Goal: Information Seeking & Learning: Understand process/instructions

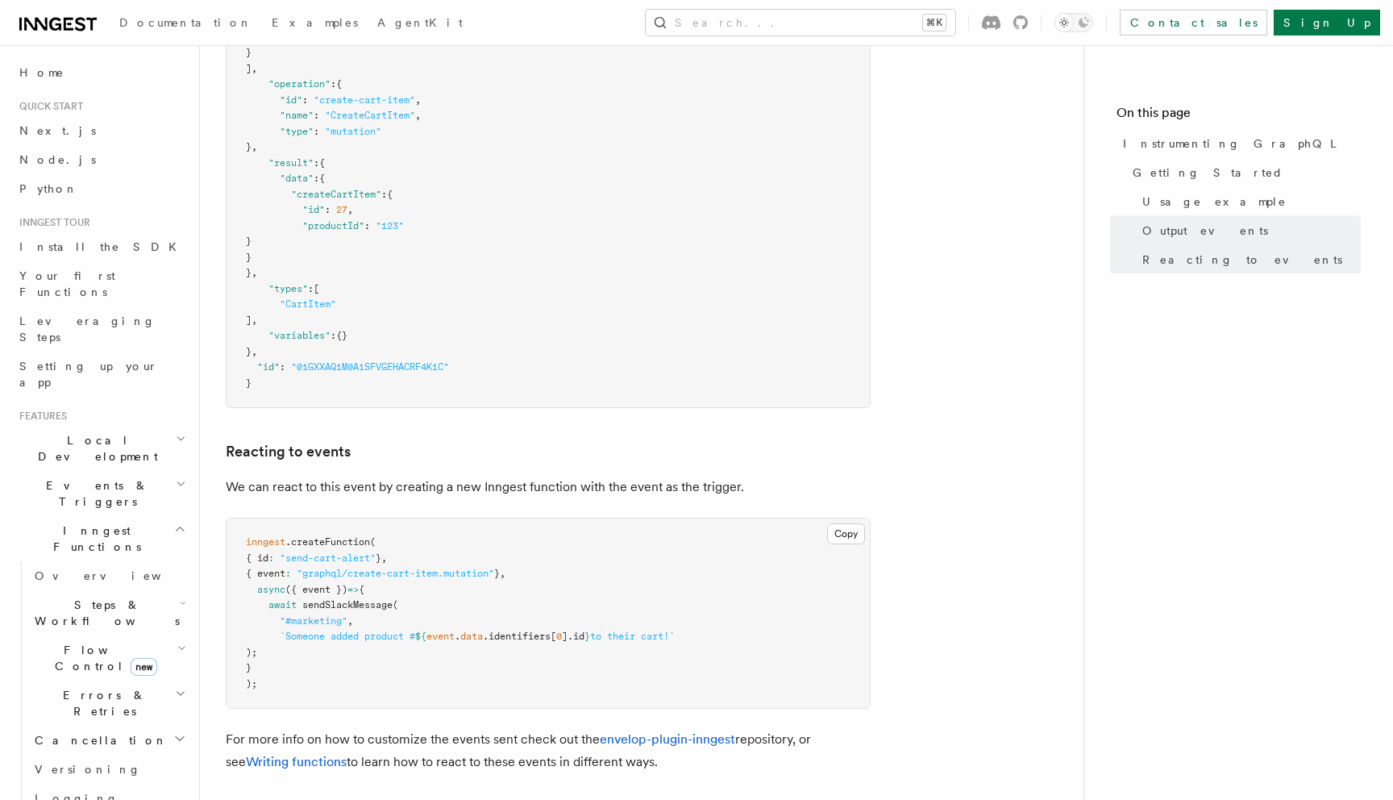
scroll to position [1777, 0]
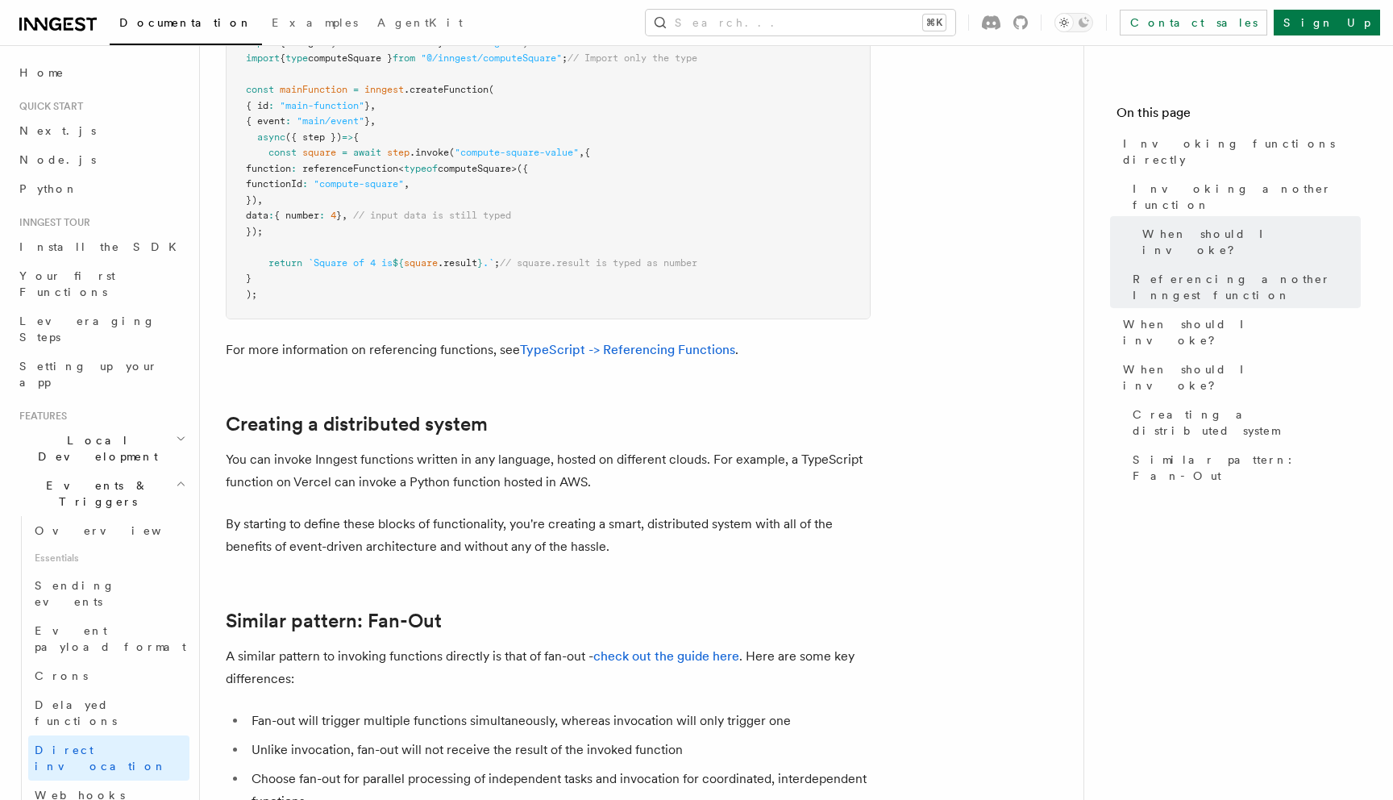
scroll to position [2183, 0]
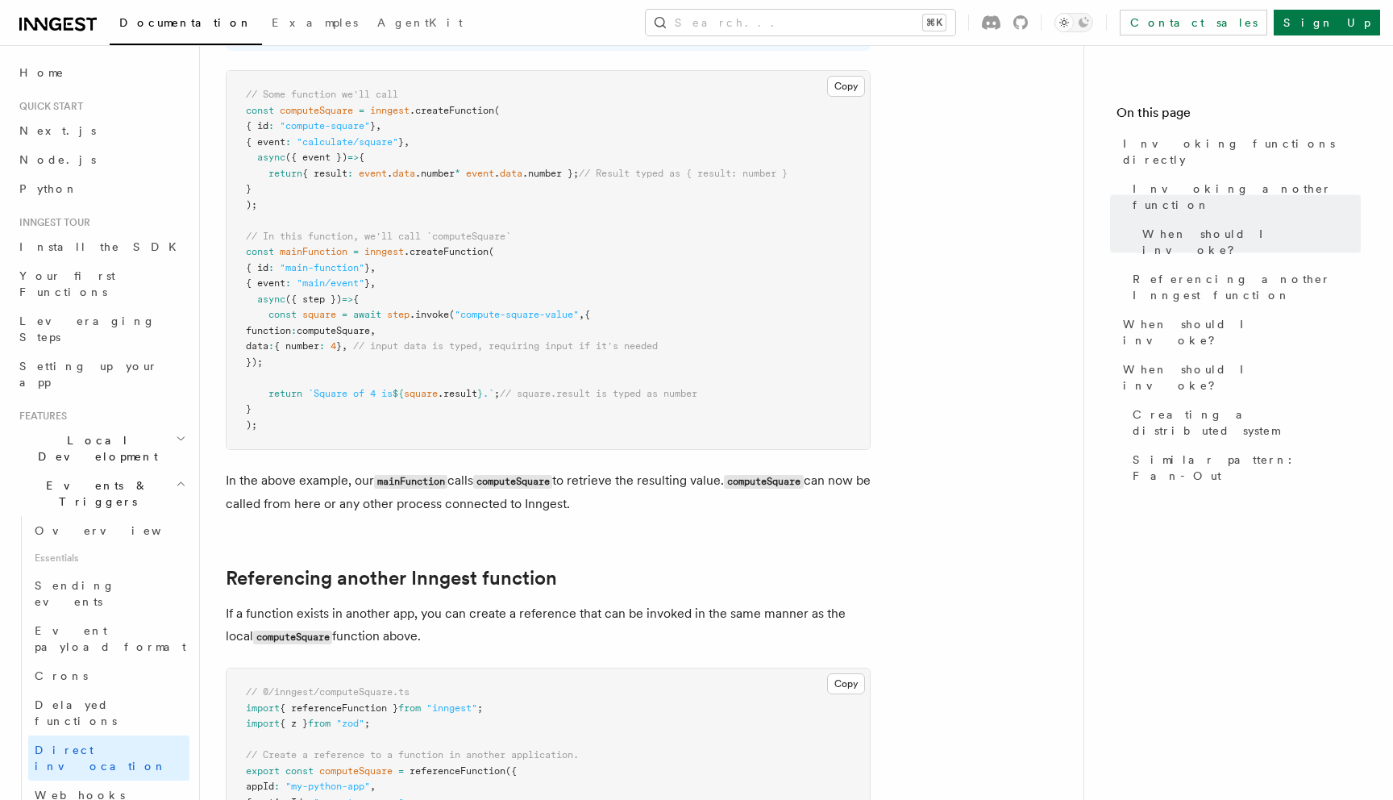
scroll to position [0, 0]
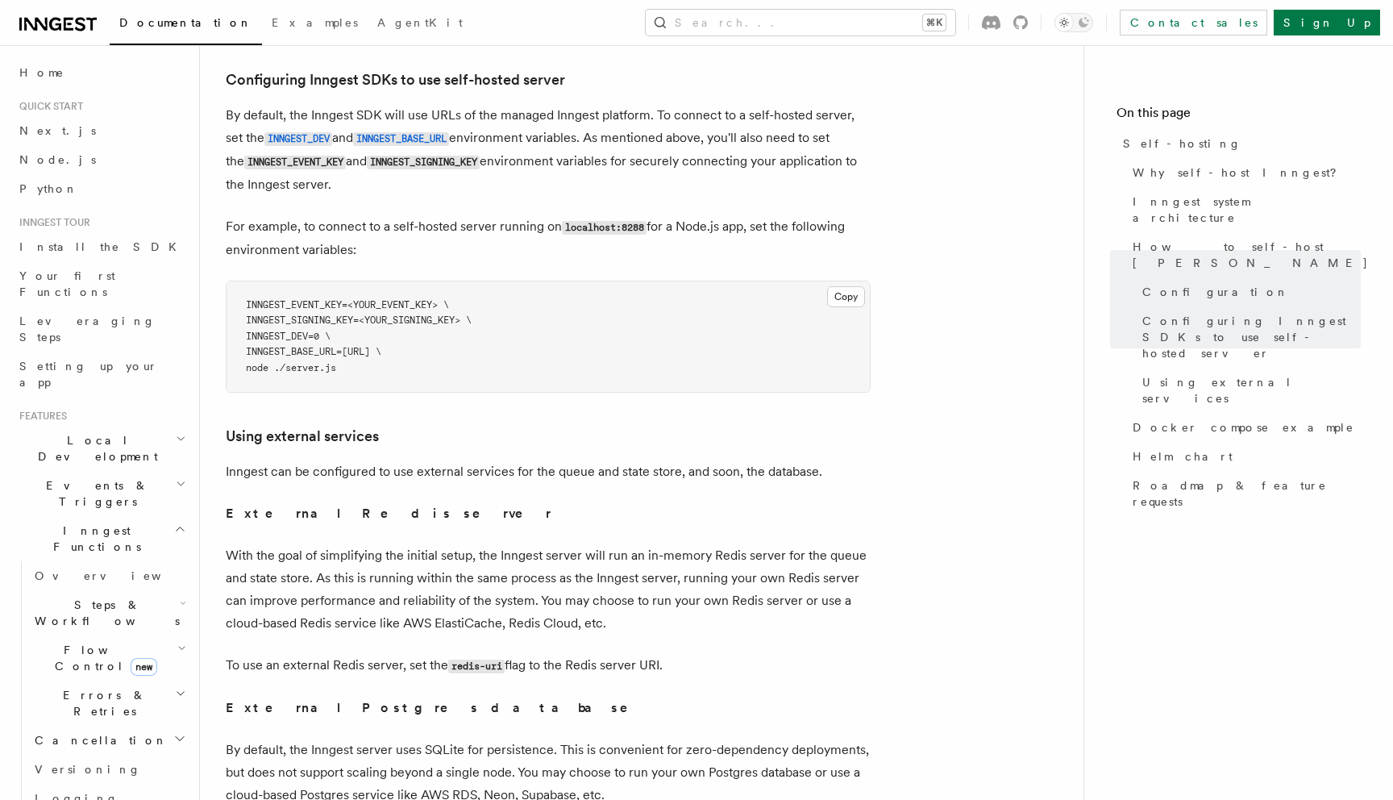
scroll to position [3521, 0]
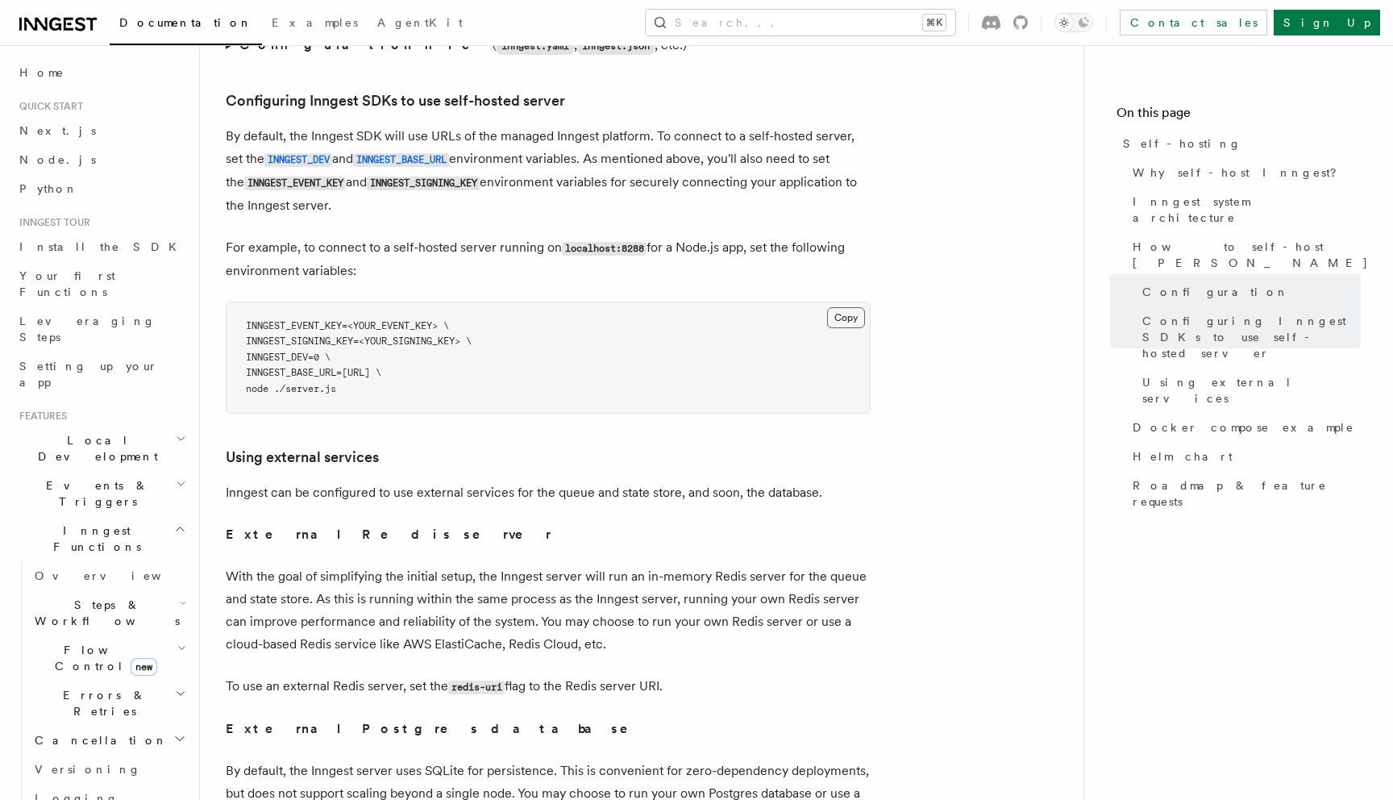
drag, startPoint x: 833, startPoint y: 276, endPoint x: 842, endPoint y: 283, distance: 11.6
click at [842, 307] on button "Copy Copied" at bounding box center [846, 317] width 38 height 21
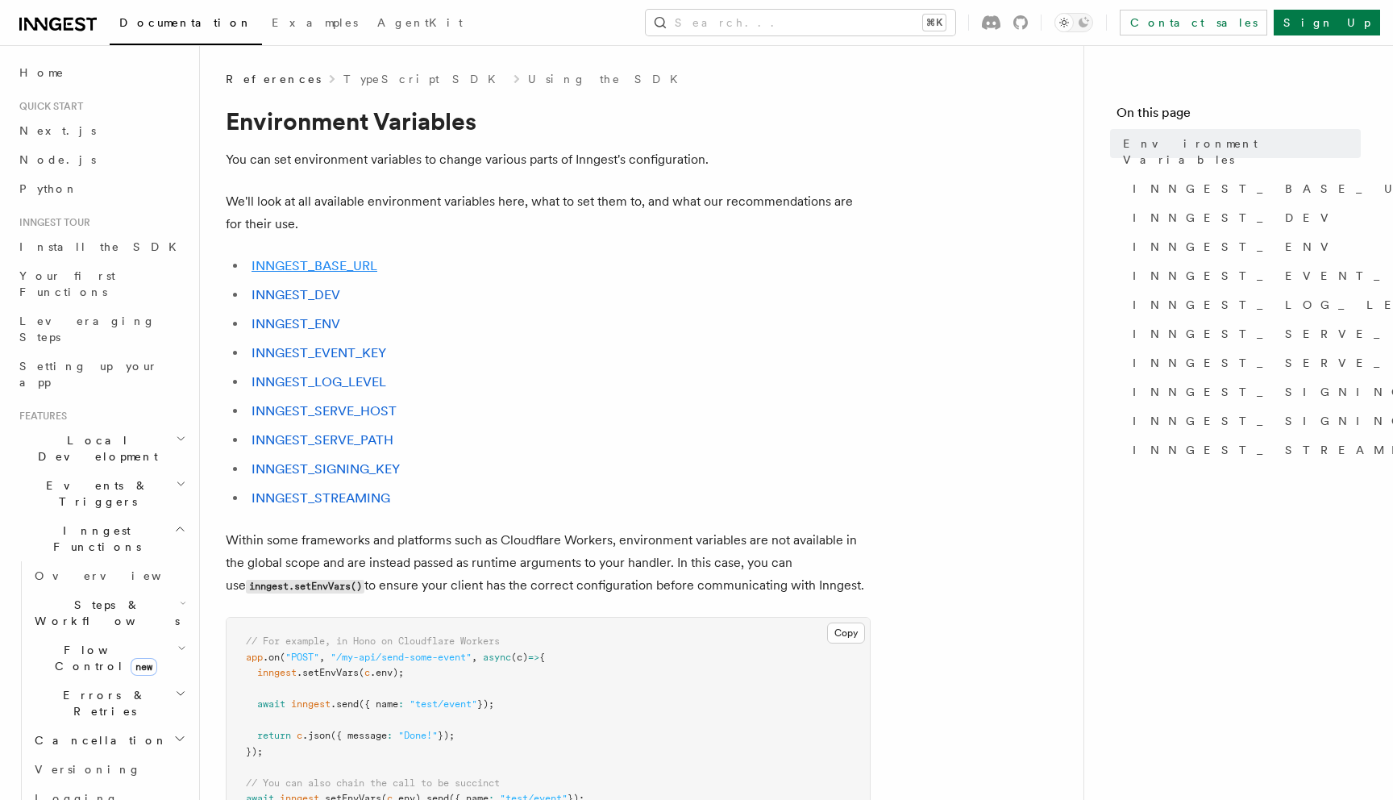
click at [322, 265] on link "INNGEST_BASE_URL" at bounding box center [315, 265] width 126 height 15
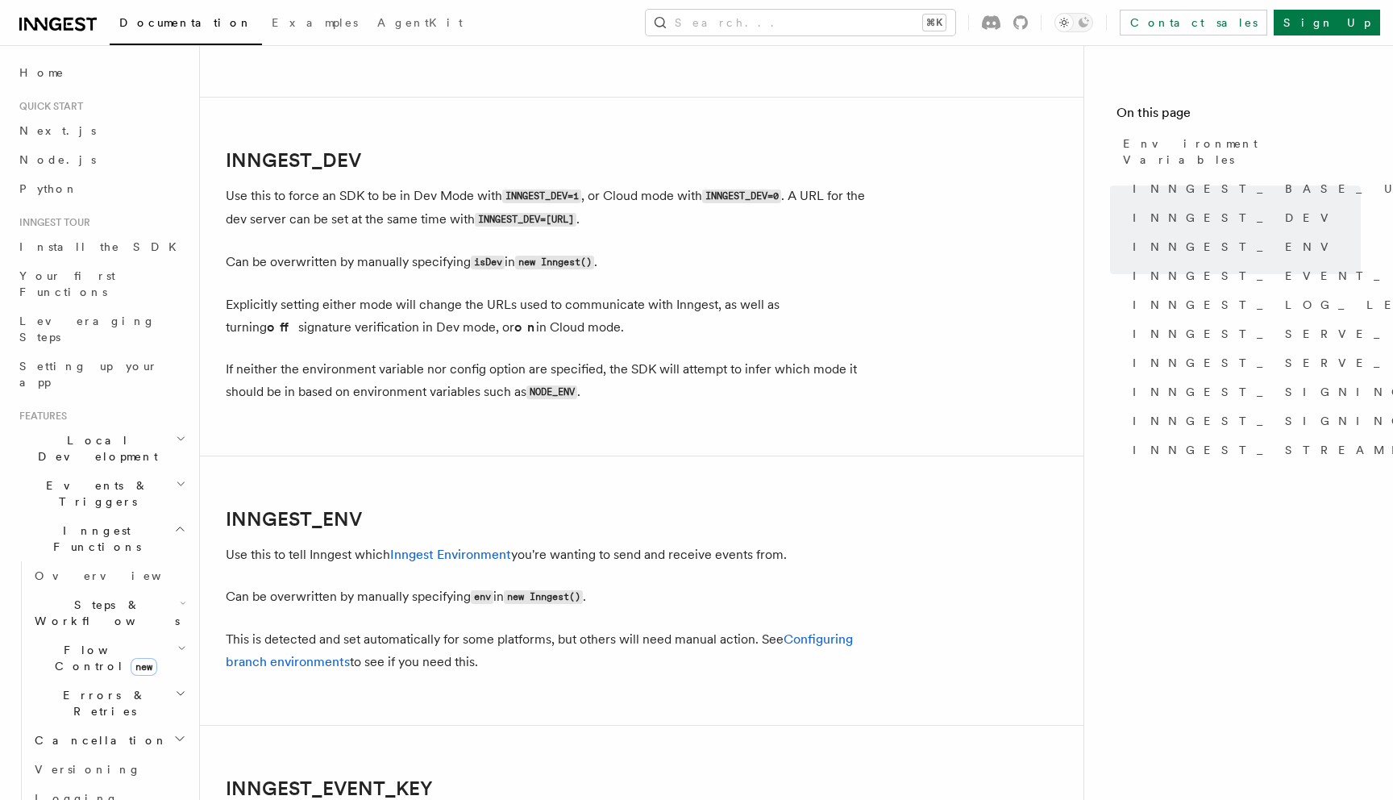
scroll to position [1135, 0]
